Goal: Obtain resource: Download file/media

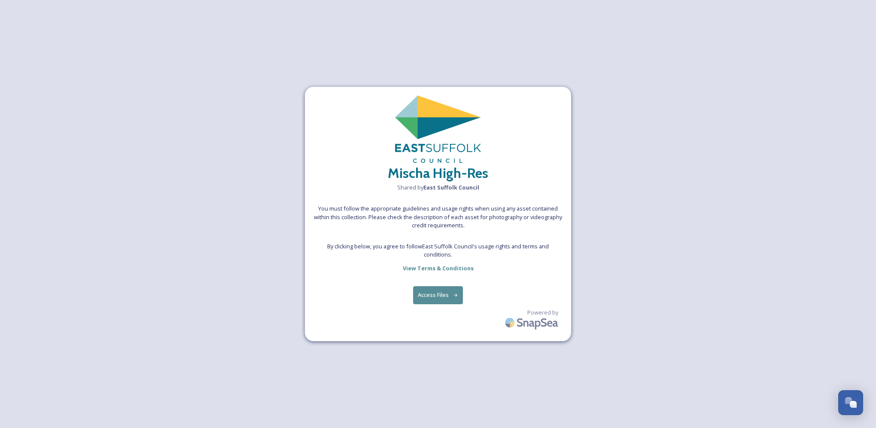
click at [441, 261] on div "Mischa High-Res Shared by East Suffolk Council You must follow the appropriate …" at bounding box center [438, 214] width 266 height 254
click at [446, 287] on button "Access Files" at bounding box center [438, 295] width 50 height 18
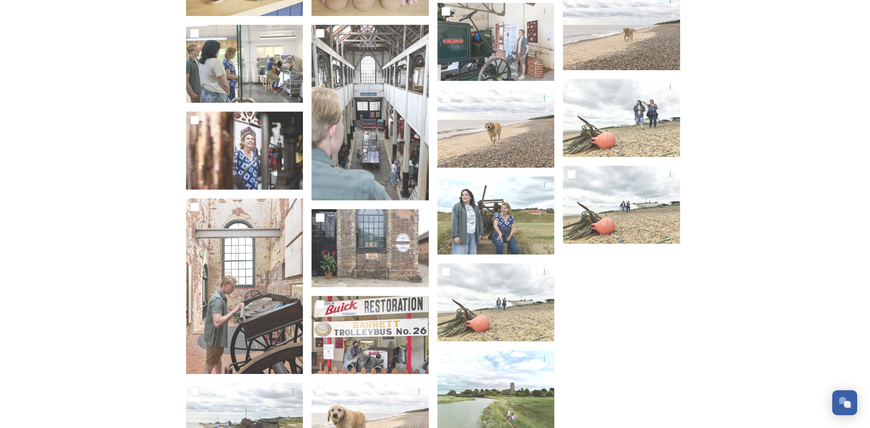
scroll to position [6227, 0]
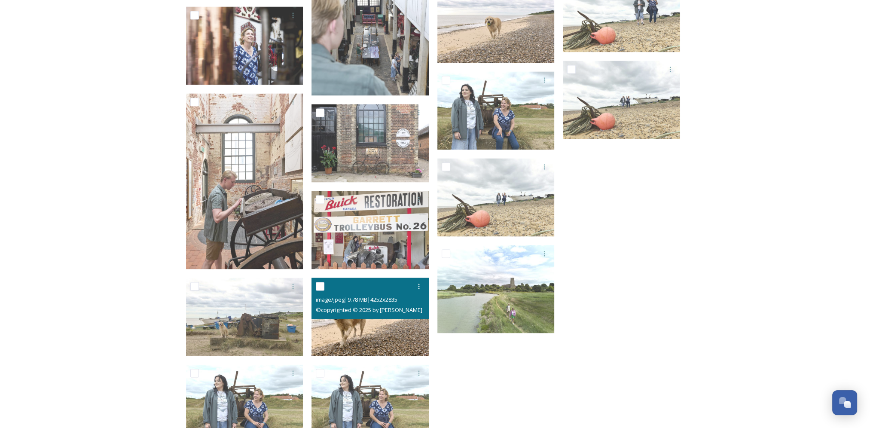
click at [384, 345] on img at bounding box center [369, 317] width 117 height 78
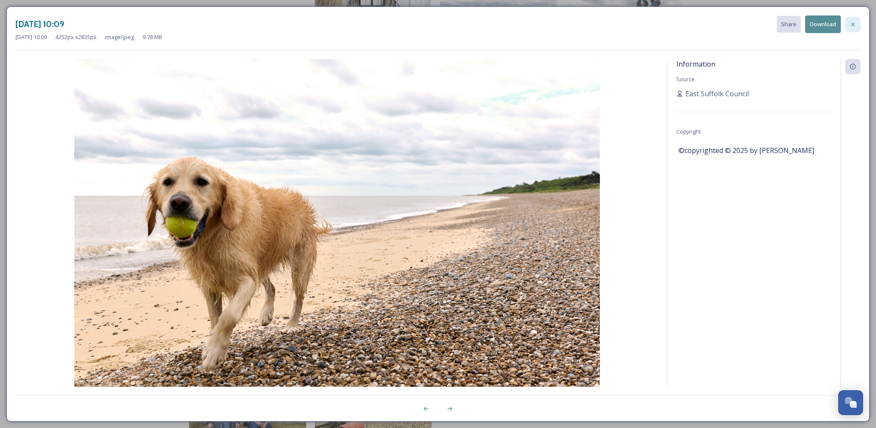
click at [853, 27] on div at bounding box center [852, 24] width 15 height 15
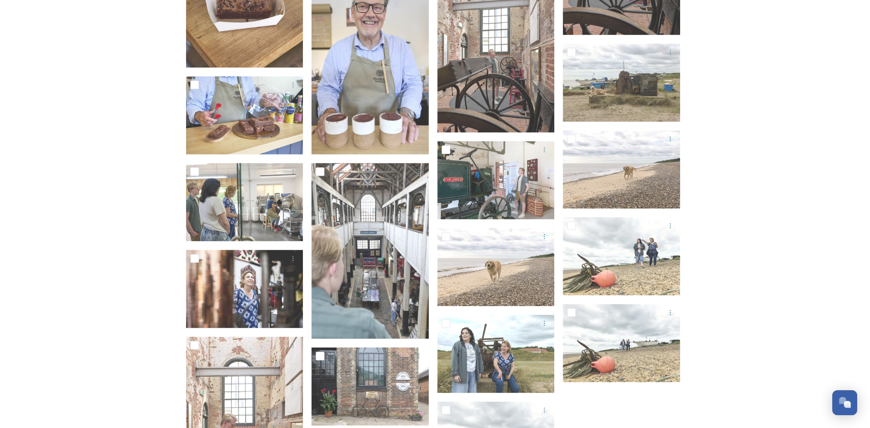
scroll to position [5970, 0]
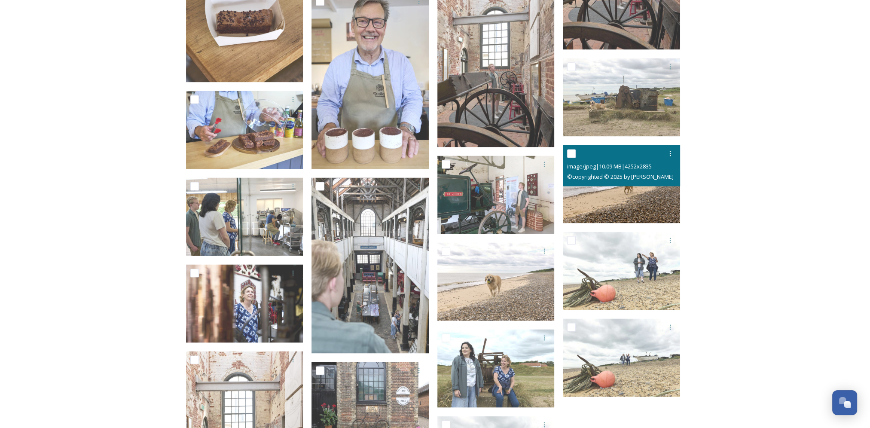
click at [628, 200] on img at bounding box center [621, 184] width 117 height 78
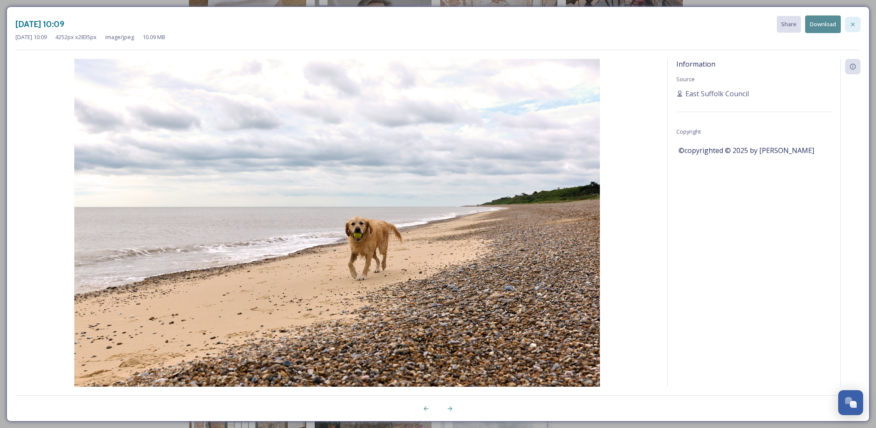
click at [850, 24] on icon at bounding box center [853, 24] width 7 height 7
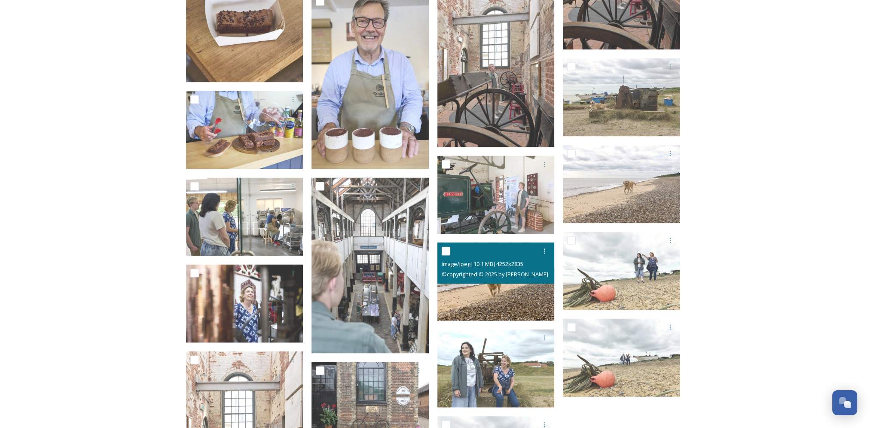
click at [501, 287] on img at bounding box center [495, 281] width 117 height 78
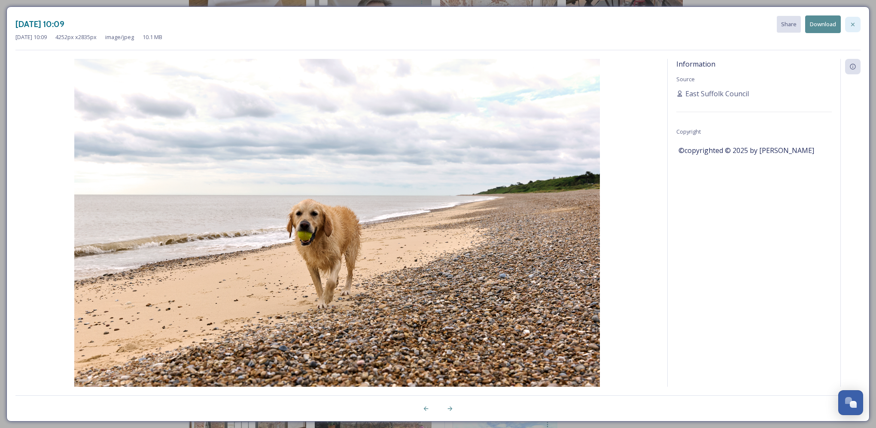
click at [853, 24] on icon at bounding box center [852, 23] width 3 height 3
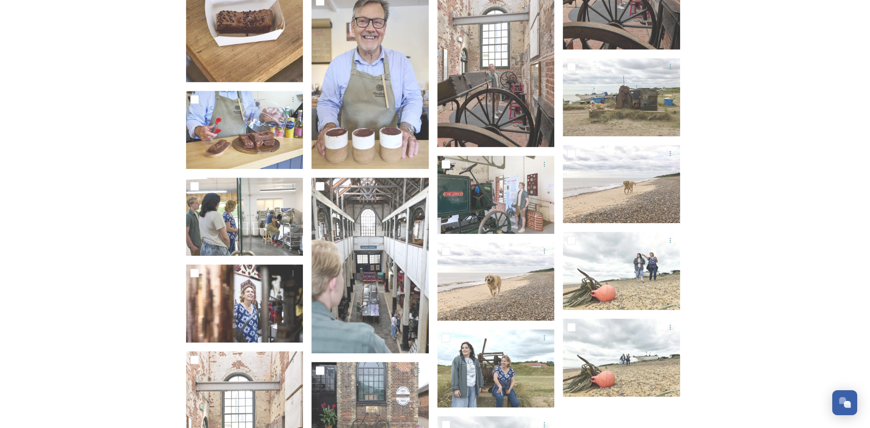
scroll to position [5927, 0]
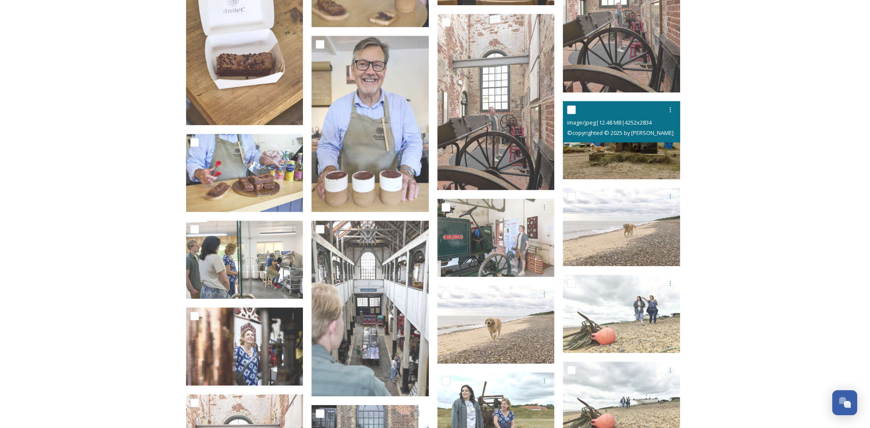
click at [634, 157] on img at bounding box center [621, 140] width 117 height 78
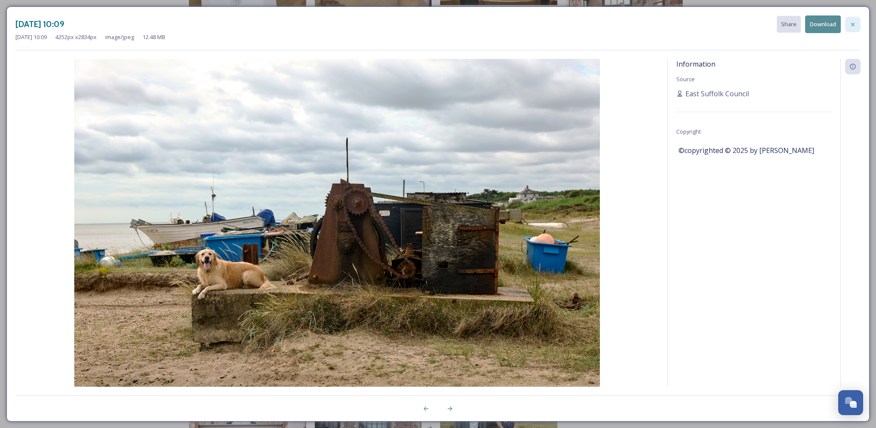
click at [851, 24] on icon at bounding box center [853, 24] width 7 height 7
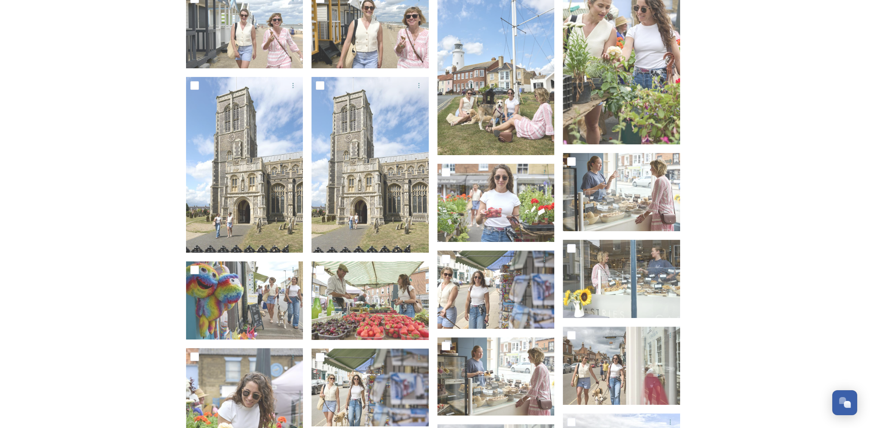
scroll to position [4681, 0]
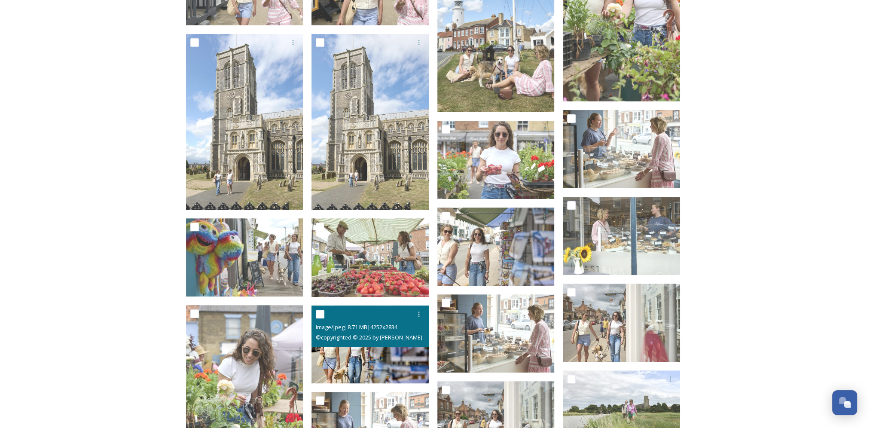
click at [357, 367] on img at bounding box center [369, 344] width 117 height 78
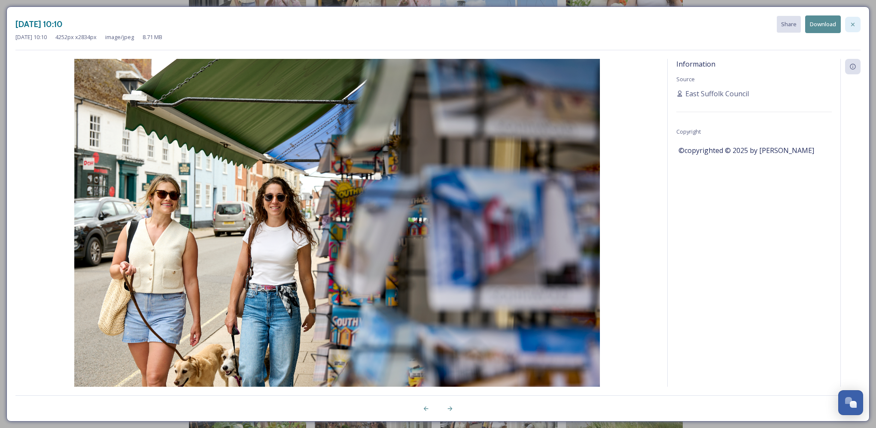
click at [854, 26] on icon at bounding box center [853, 24] width 7 height 7
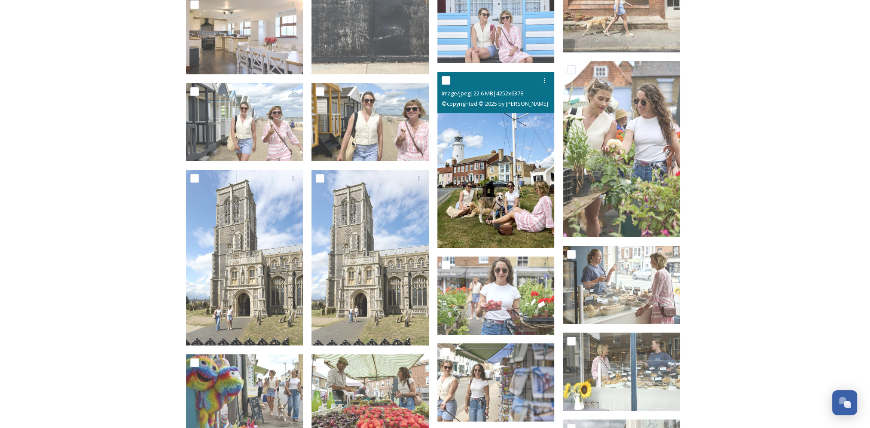
scroll to position [4509, 0]
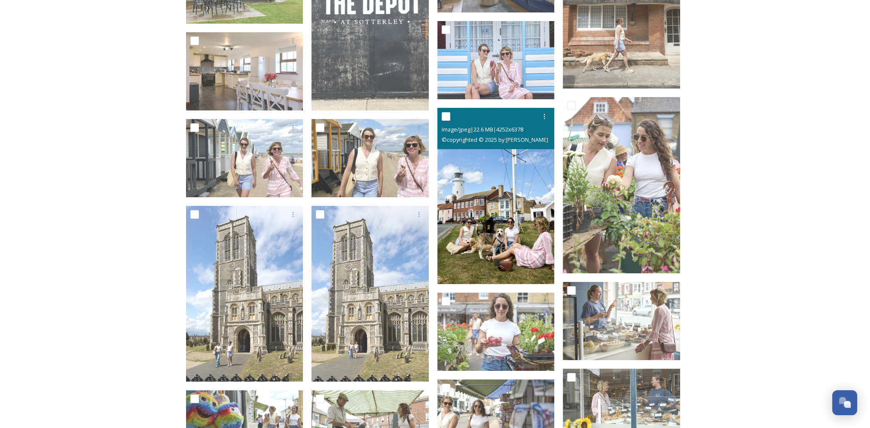
click at [503, 207] on img at bounding box center [495, 196] width 117 height 176
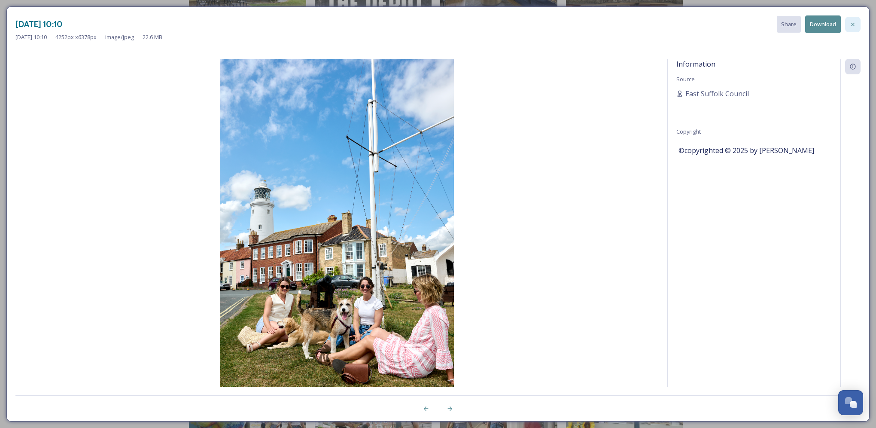
click at [854, 22] on icon at bounding box center [853, 24] width 7 height 7
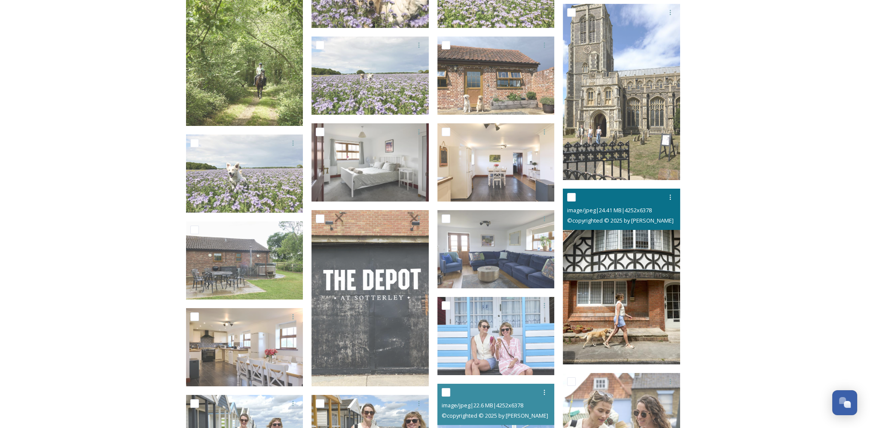
scroll to position [4165, 0]
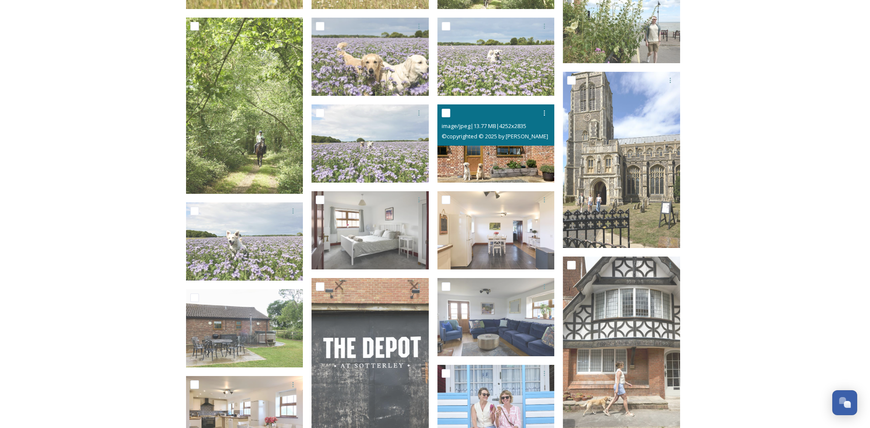
click at [486, 158] on img at bounding box center [495, 143] width 117 height 78
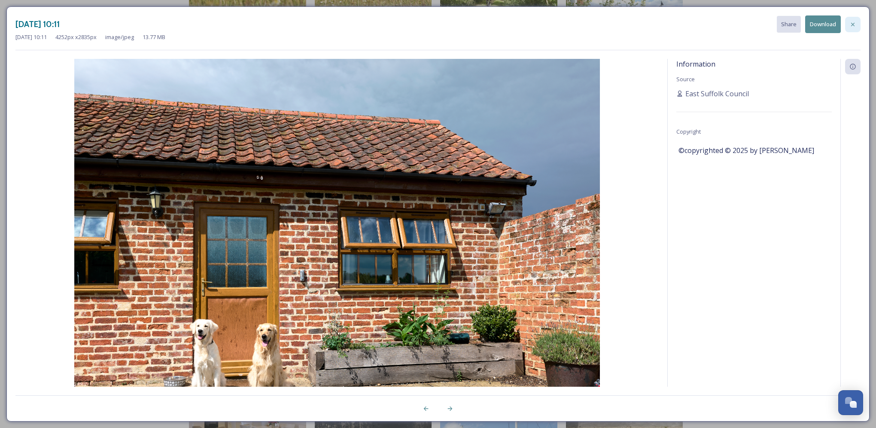
click at [853, 26] on icon at bounding box center [853, 24] width 7 height 7
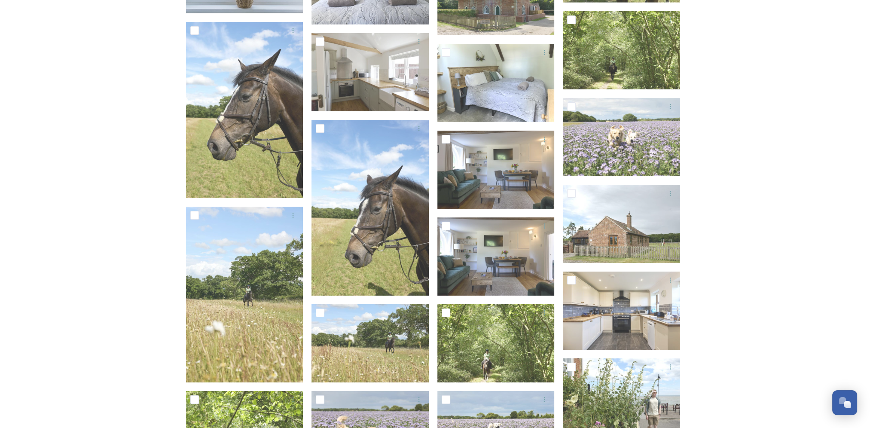
scroll to position [3650, 0]
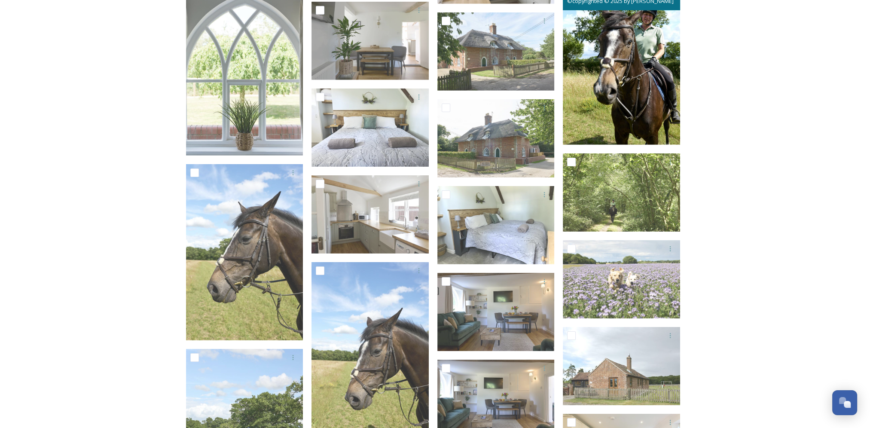
click at [653, 101] on img at bounding box center [621, 57] width 117 height 176
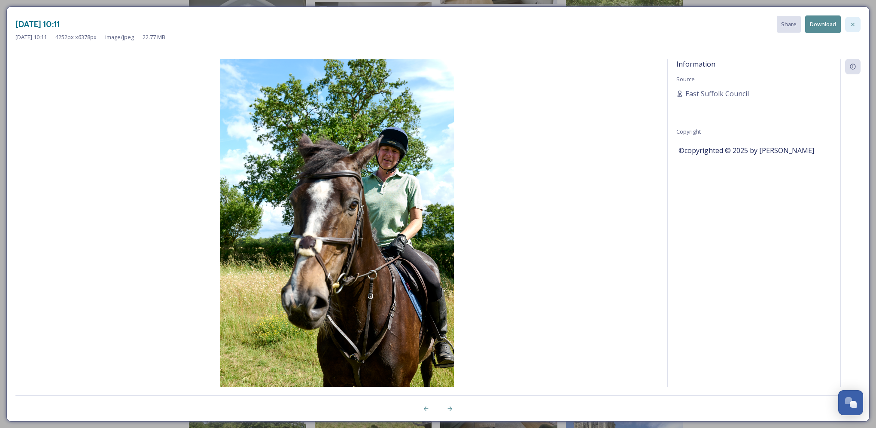
click at [852, 23] on icon at bounding box center [853, 24] width 7 height 7
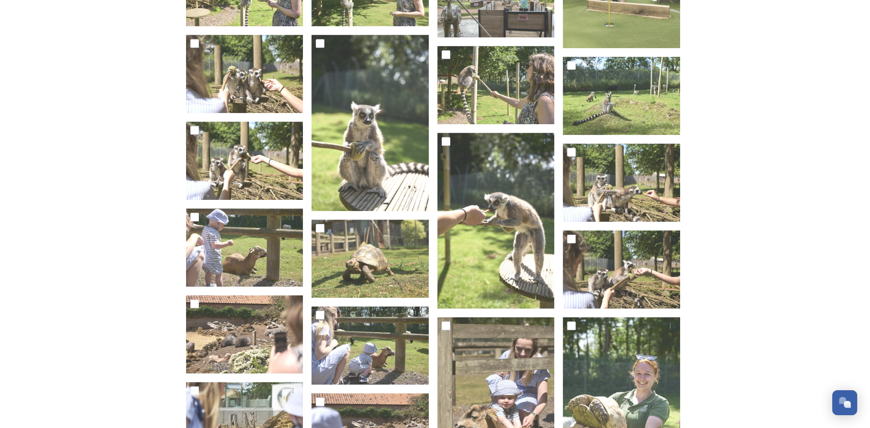
scroll to position [342, 0]
